Goal: Find specific page/section: Find specific page/section

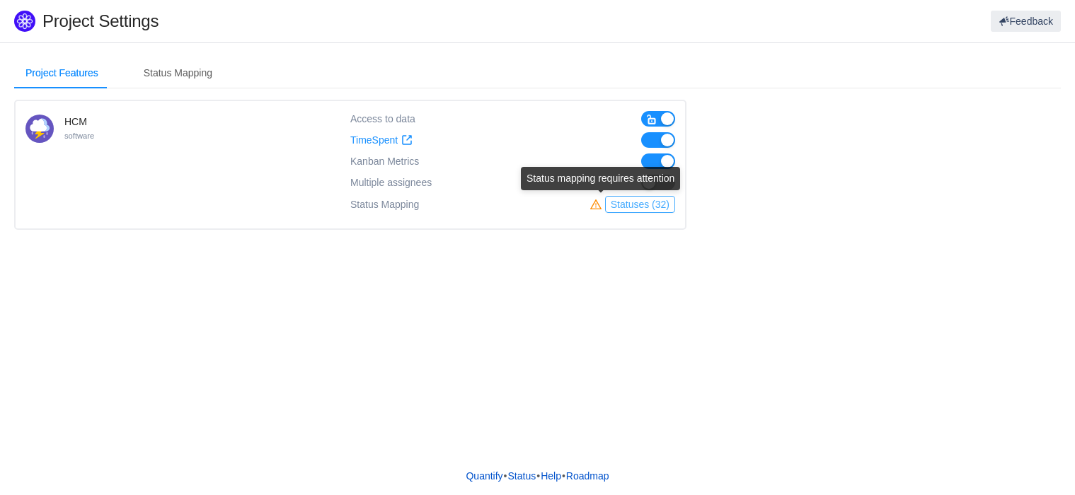
click at [639, 206] on button "Statuses (32)" at bounding box center [640, 204] width 70 height 17
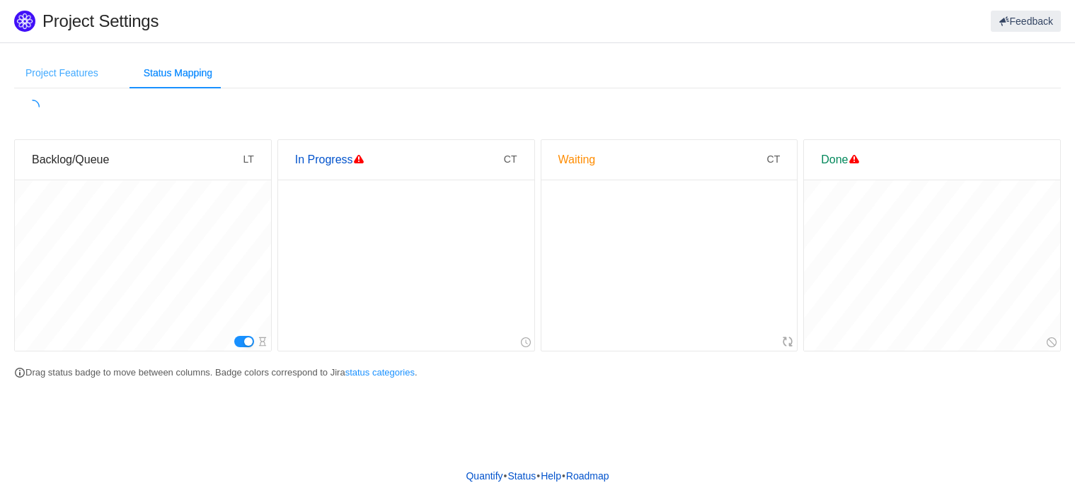
click at [53, 78] on div "Project Features" at bounding box center [62, 73] width 96 height 32
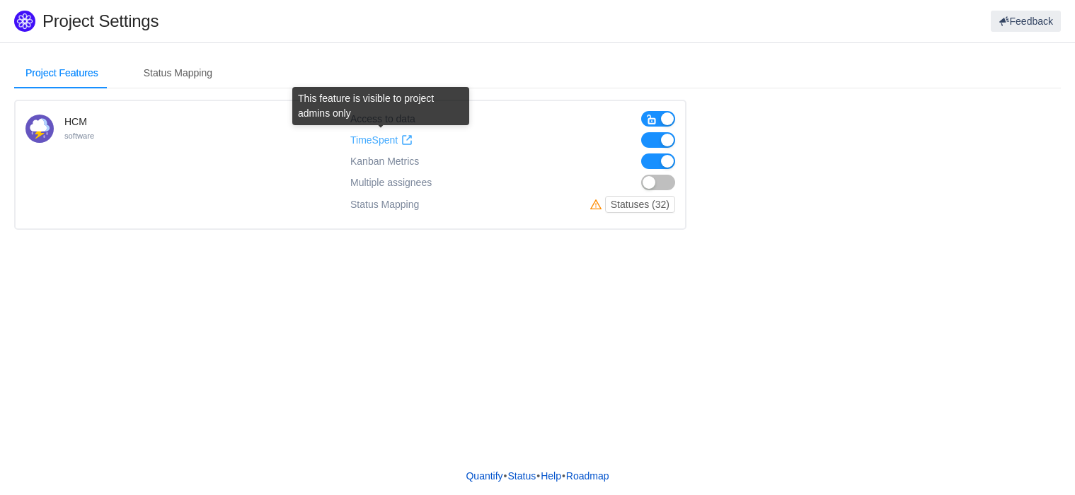
click at [384, 139] on span "TimeSpent" at bounding box center [373, 140] width 47 height 12
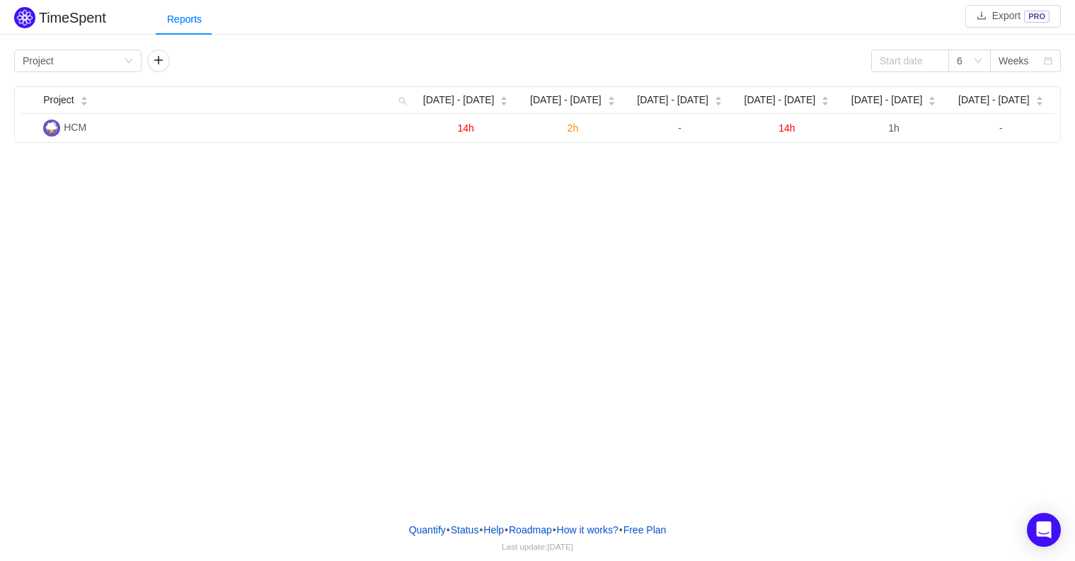
click at [303, 303] on div "TimeSpent Export PRO Reports Group by Project 6 Weeks Project Aug 4 - 10 Aug 11…" at bounding box center [537, 255] width 1075 height 511
